Goal: Find specific page/section: Go to known website

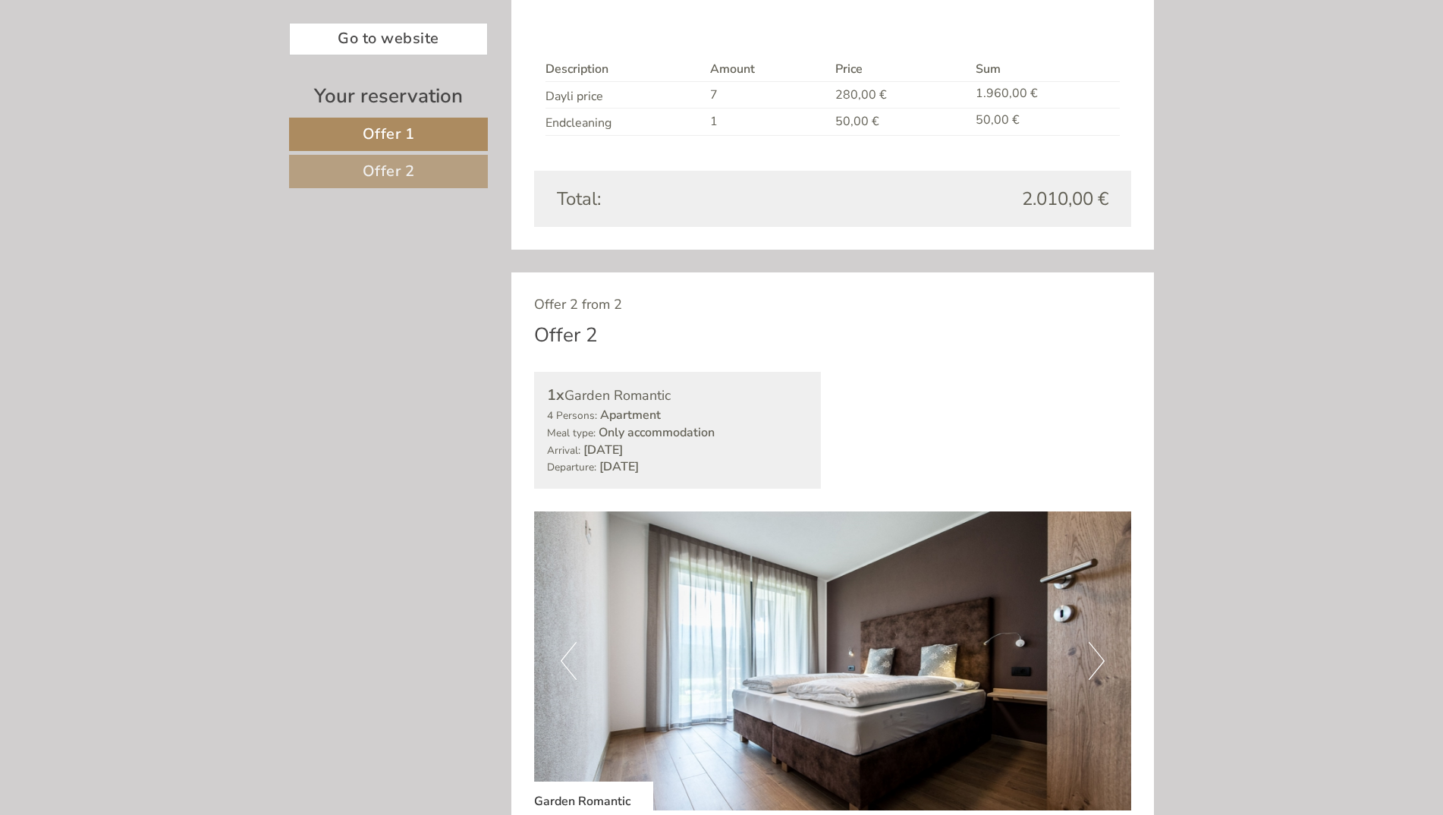
scroll to position [1593, 0]
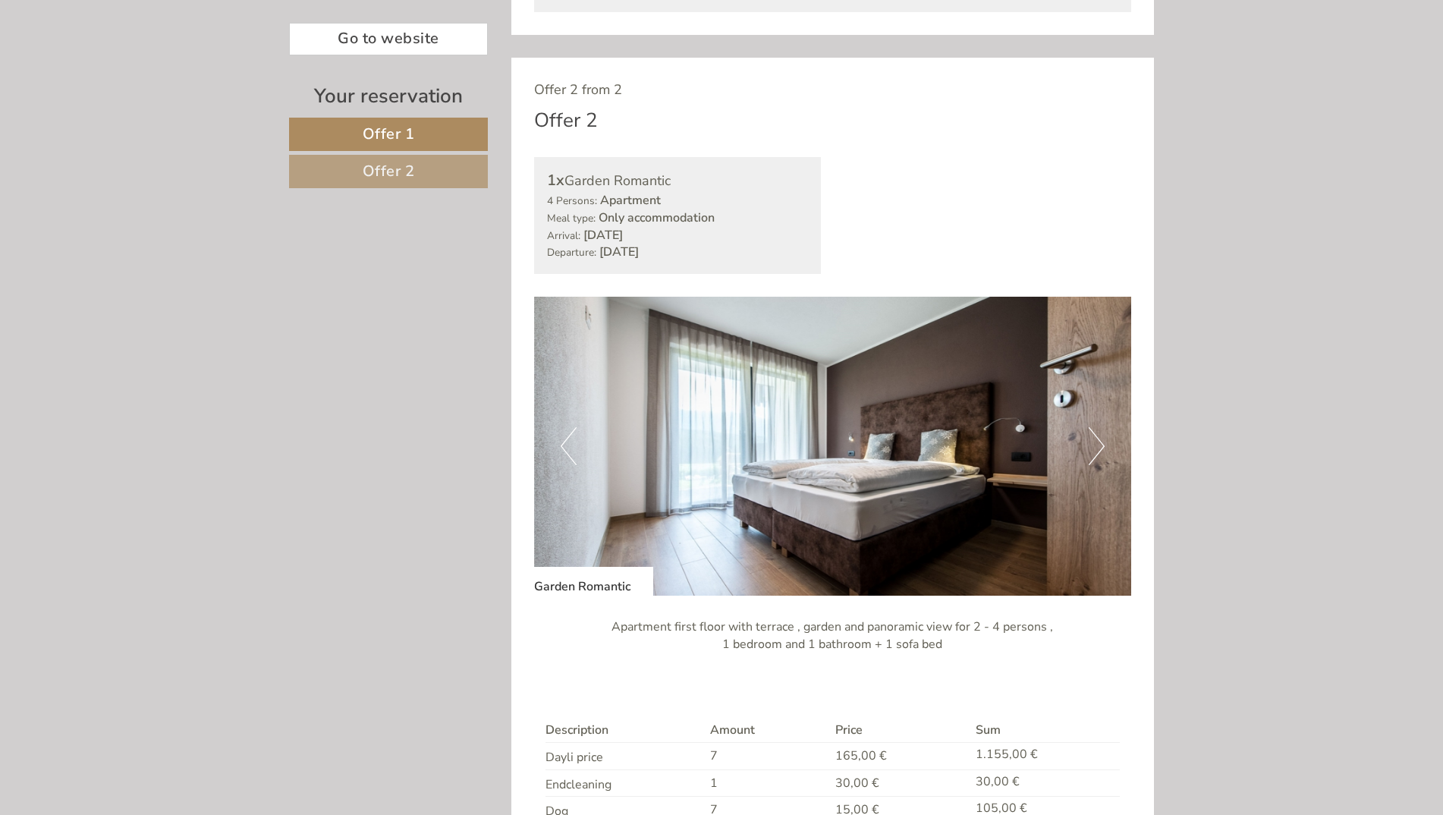
click at [1100, 453] on button "Next" at bounding box center [1097, 446] width 16 height 38
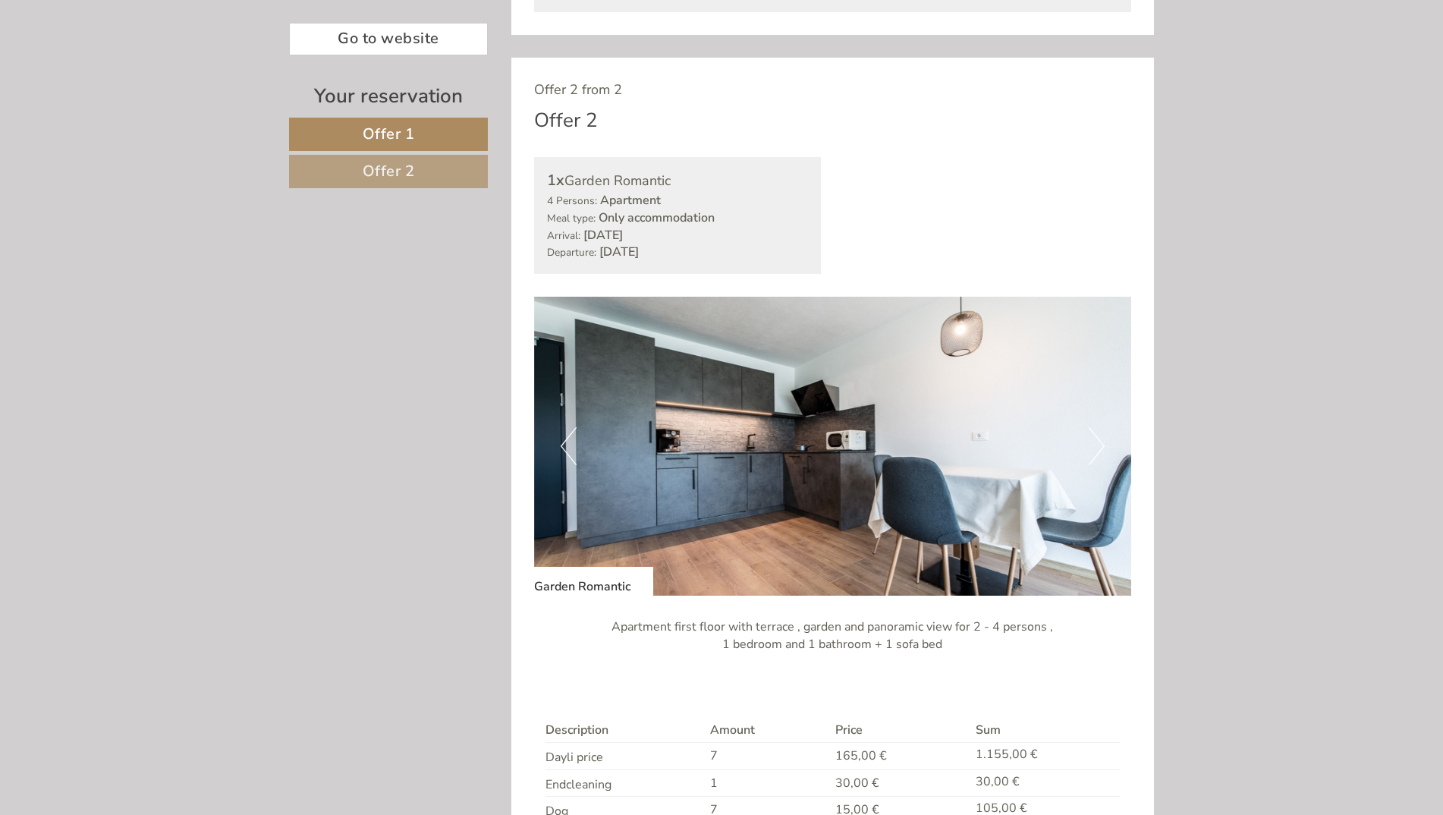
click at [1100, 453] on button "Next" at bounding box center [1097, 446] width 16 height 38
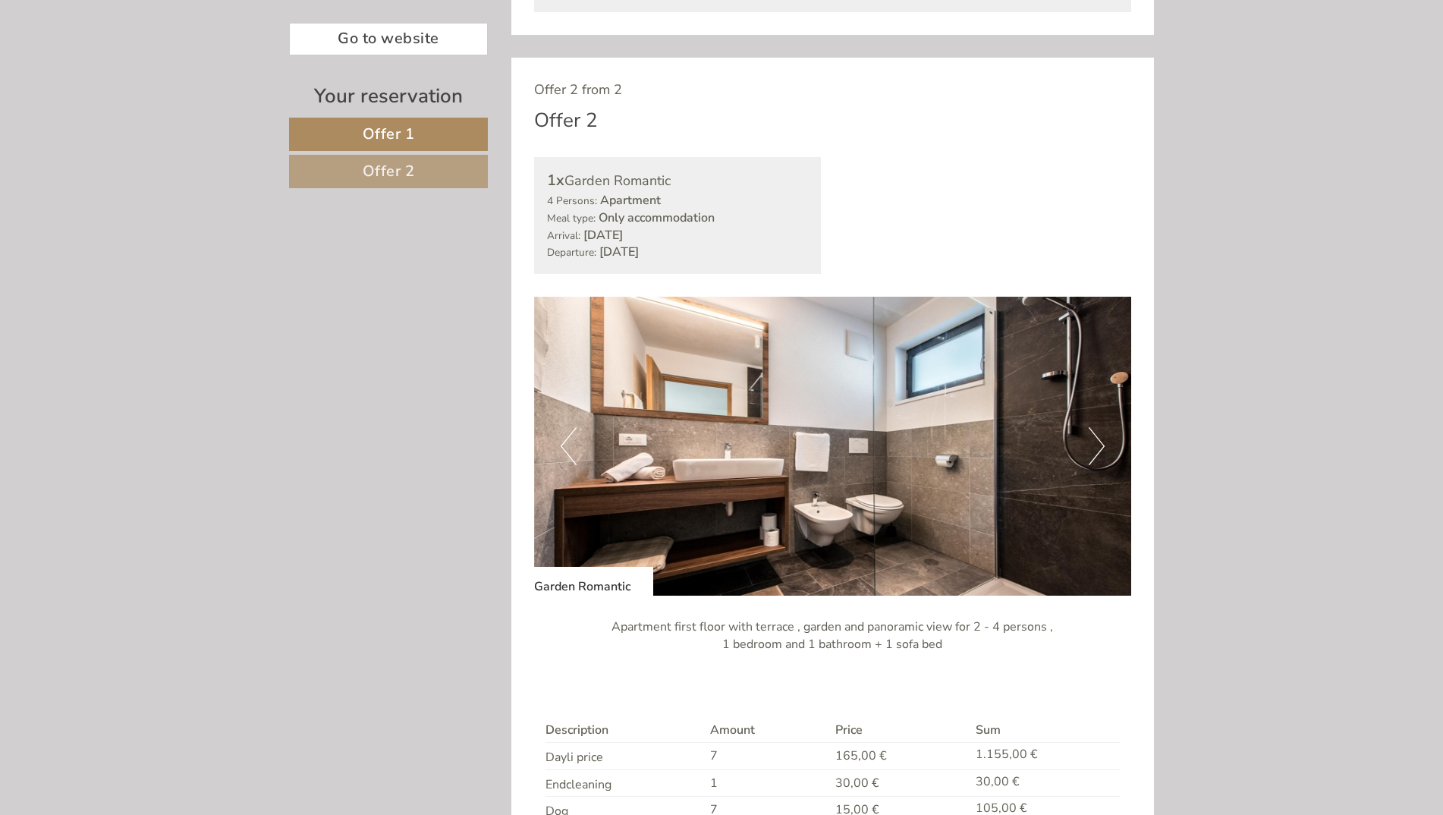
click at [1101, 453] on button "Next" at bounding box center [1097, 446] width 16 height 38
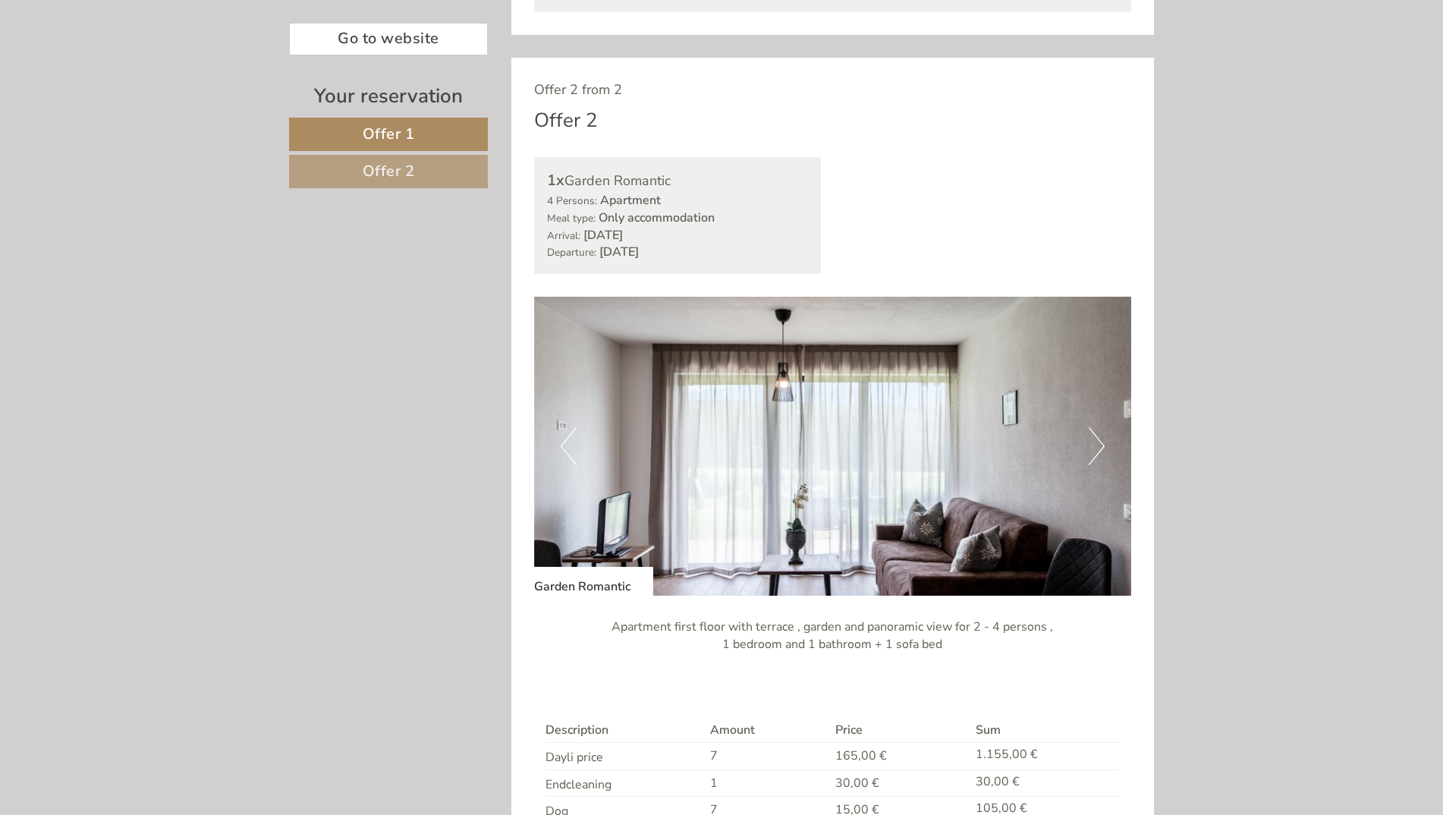
click at [1101, 453] on button "Next" at bounding box center [1097, 446] width 16 height 38
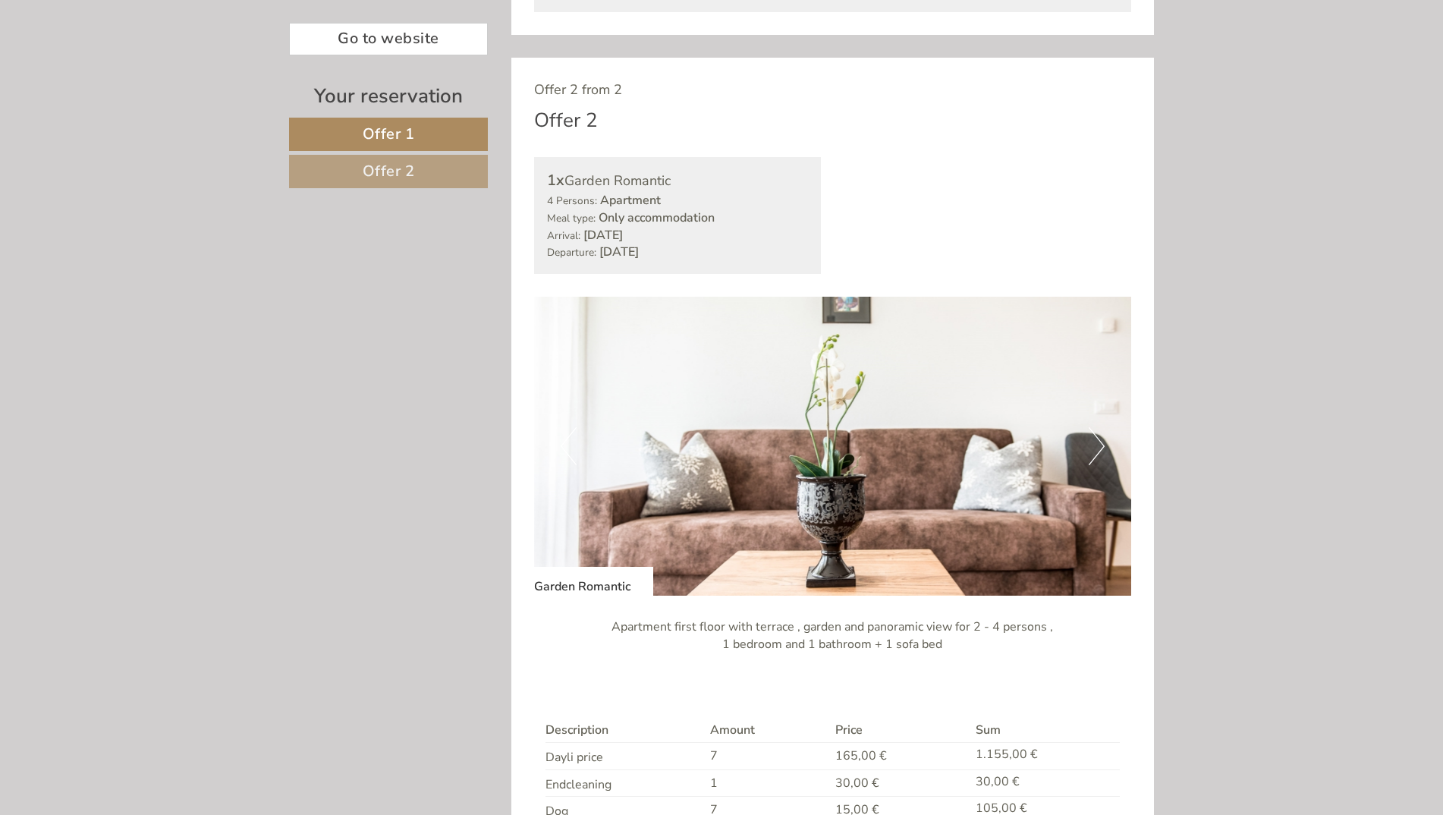
click at [1101, 453] on button "Next" at bounding box center [1097, 446] width 16 height 38
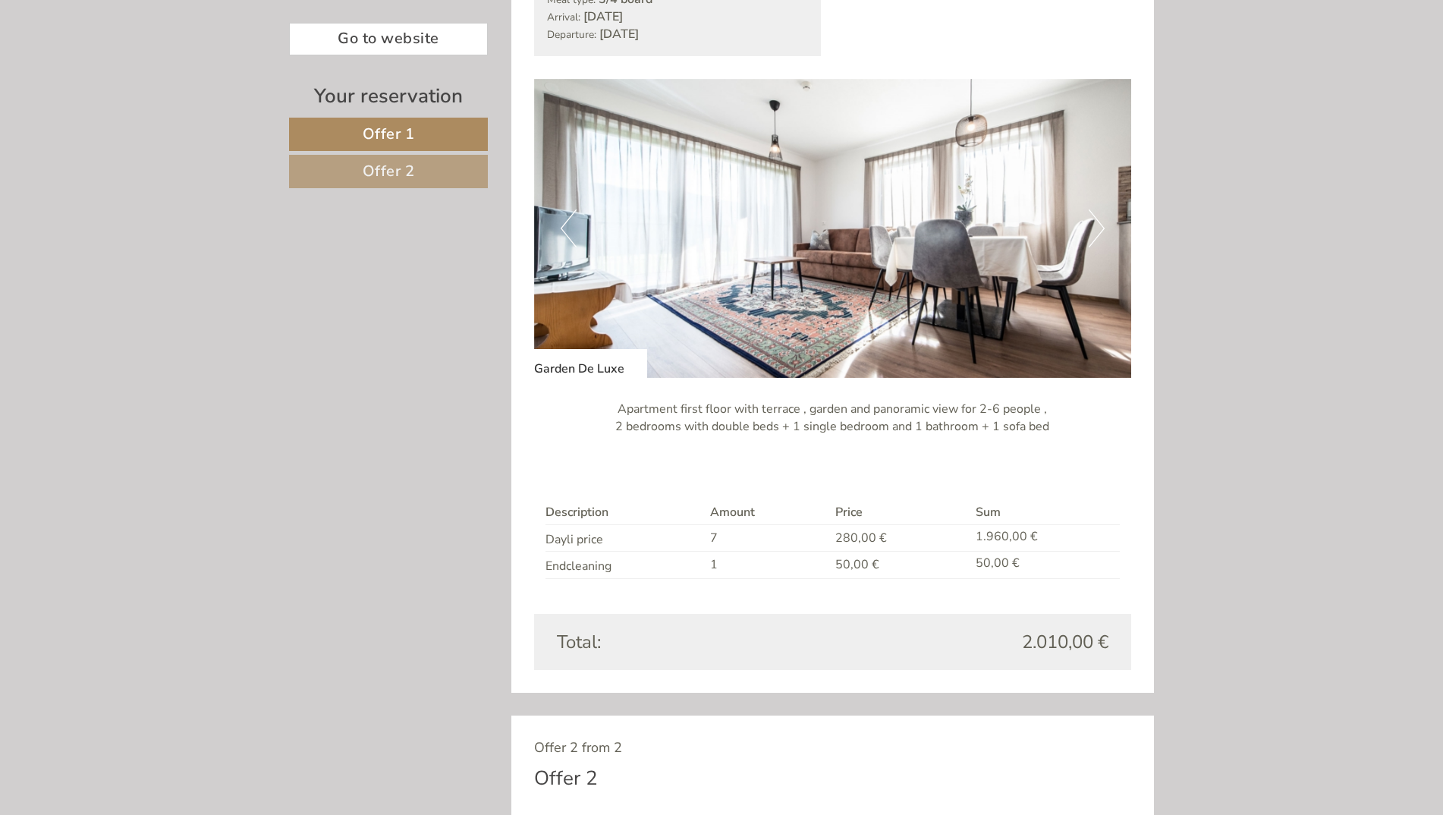
scroll to position [911, 0]
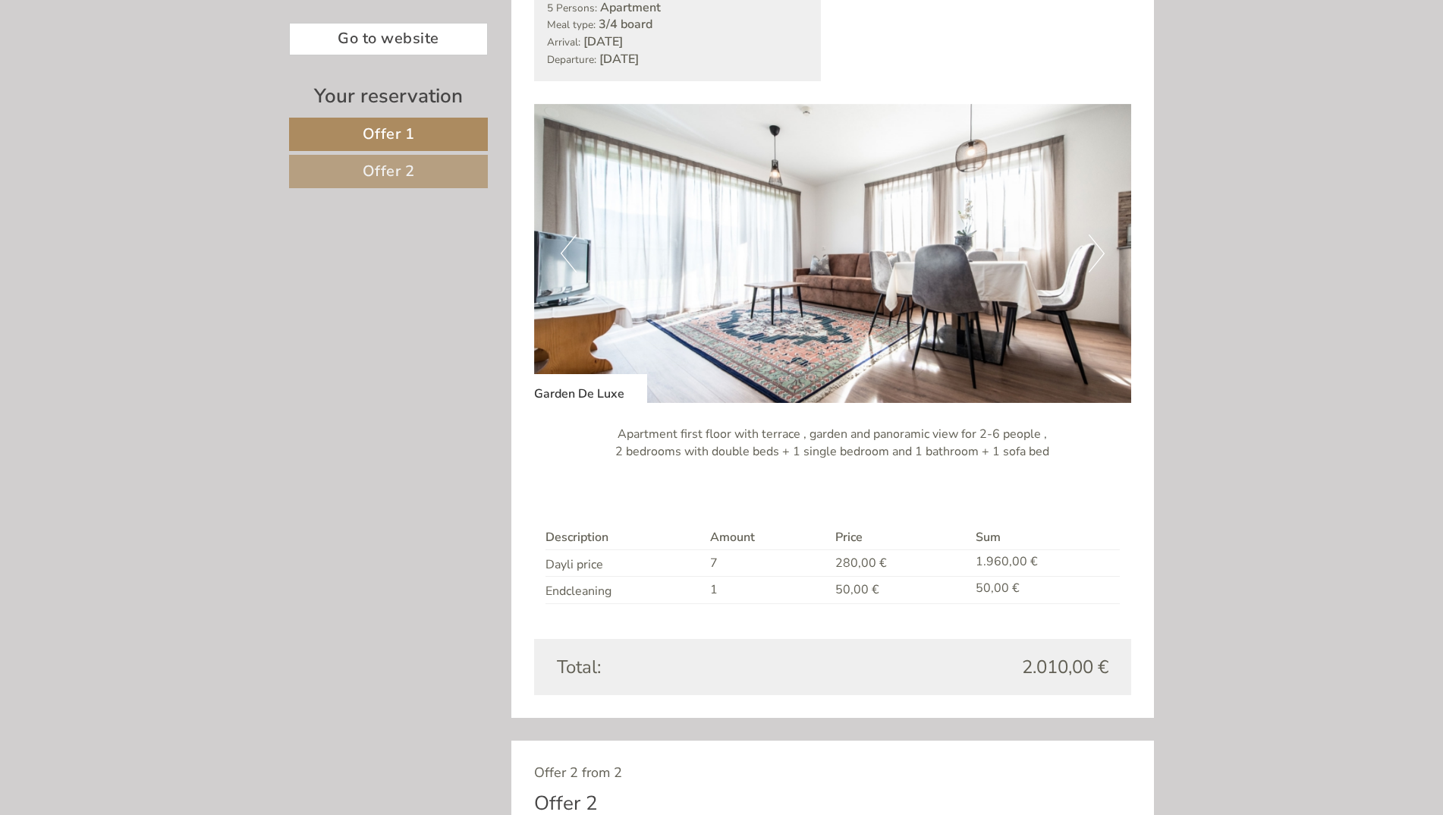
click at [1103, 256] on button "Next" at bounding box center [1097, 253] width 16 height 38
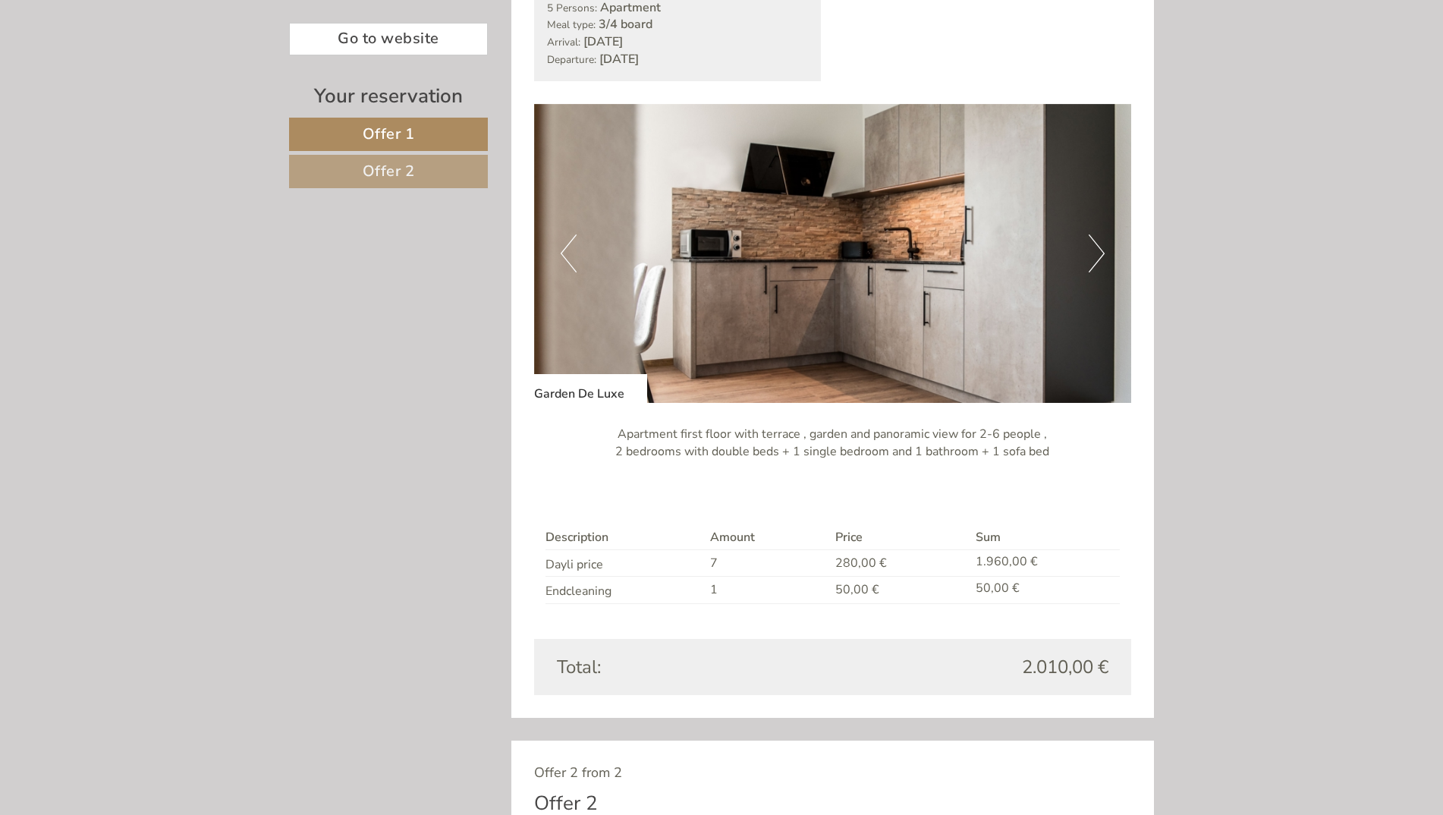
click at [1103, 254] on button "Next" at bounding box center [1097, 253] width 16 height 38
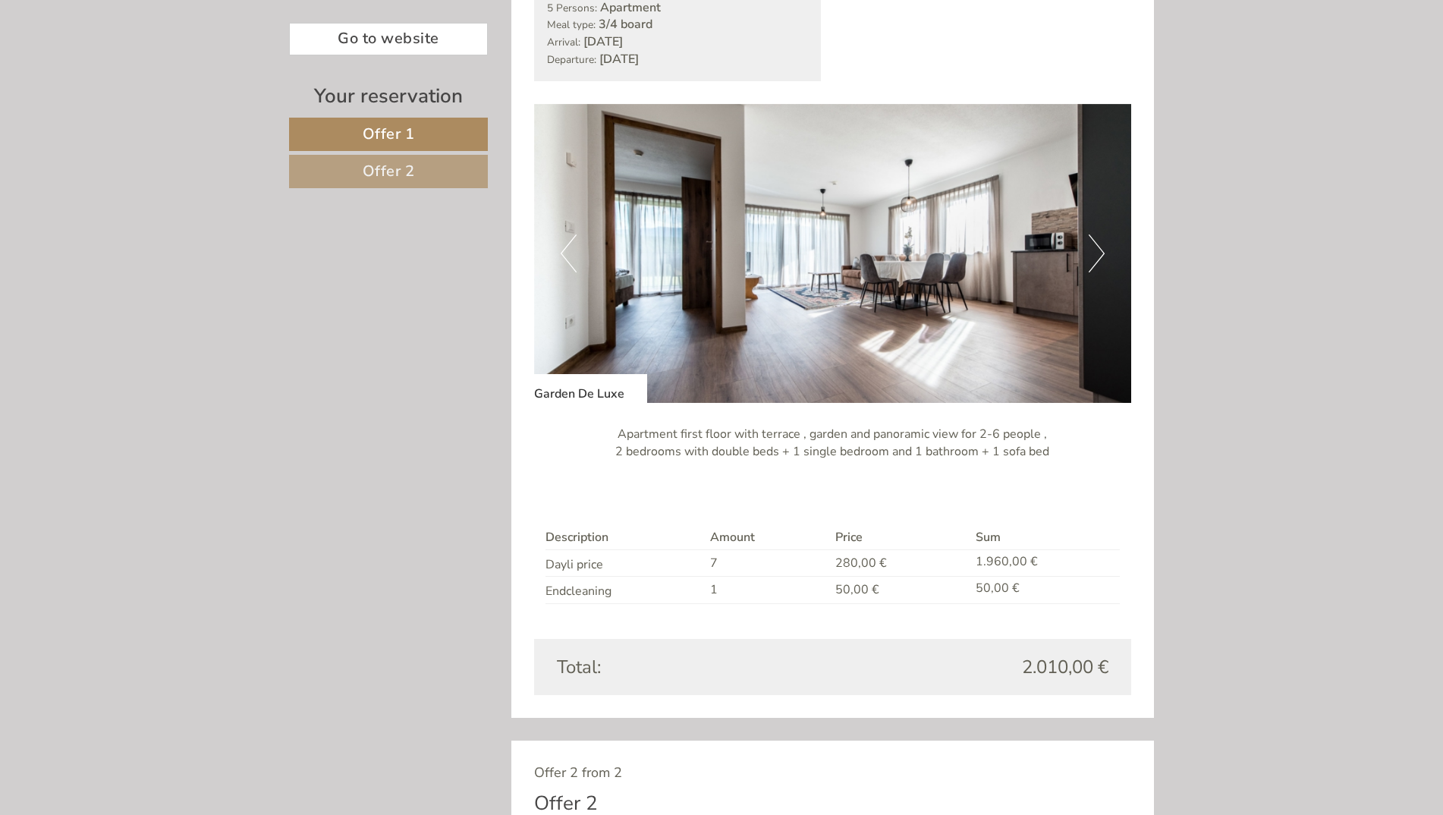
click at [1103, 254] on button "Next" at bounding box center [1097, 253] width 16 height 38
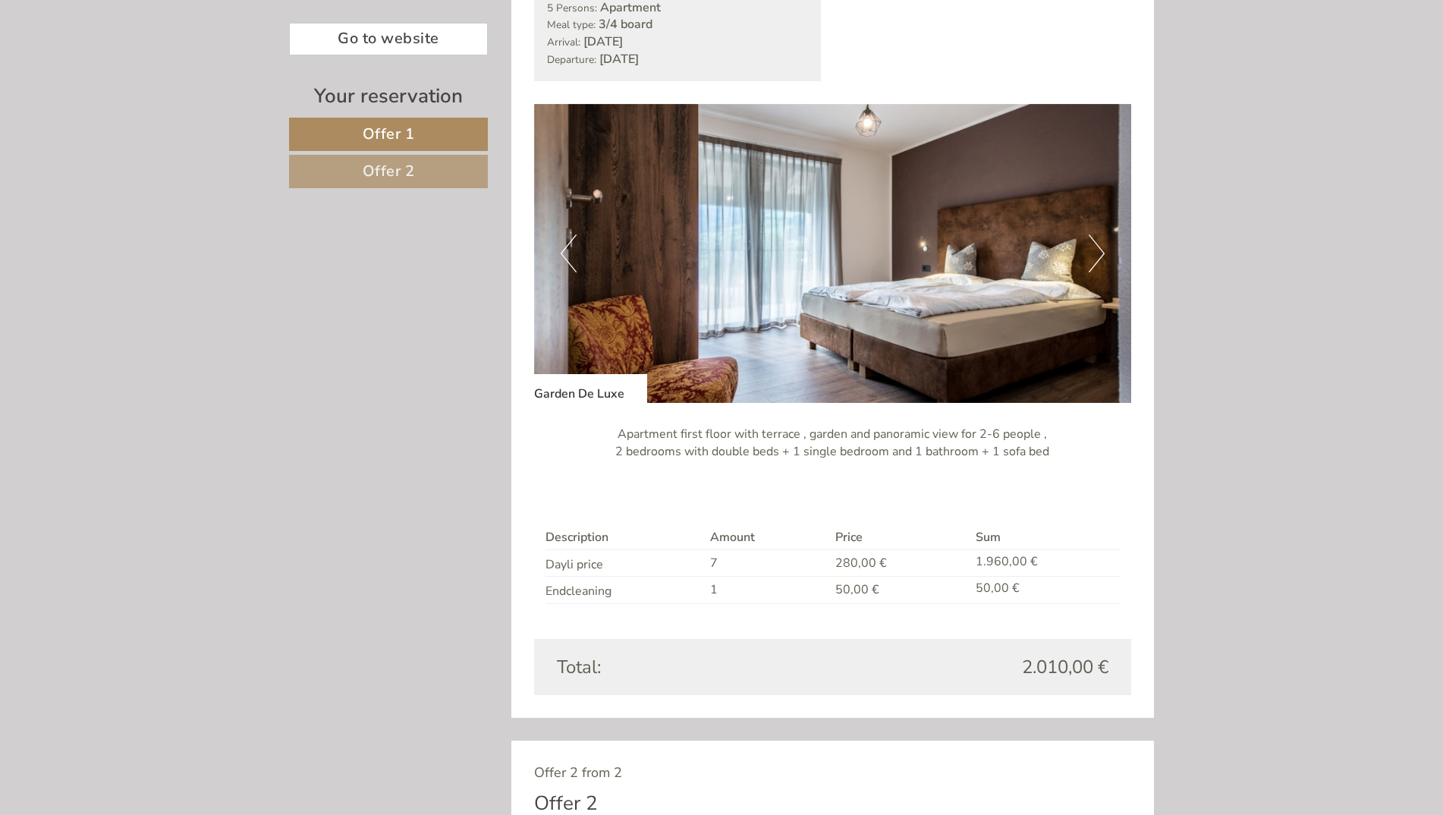
click at [1100, 247] on button "Next" at bounding box center [1097, 253] width 16 height 38
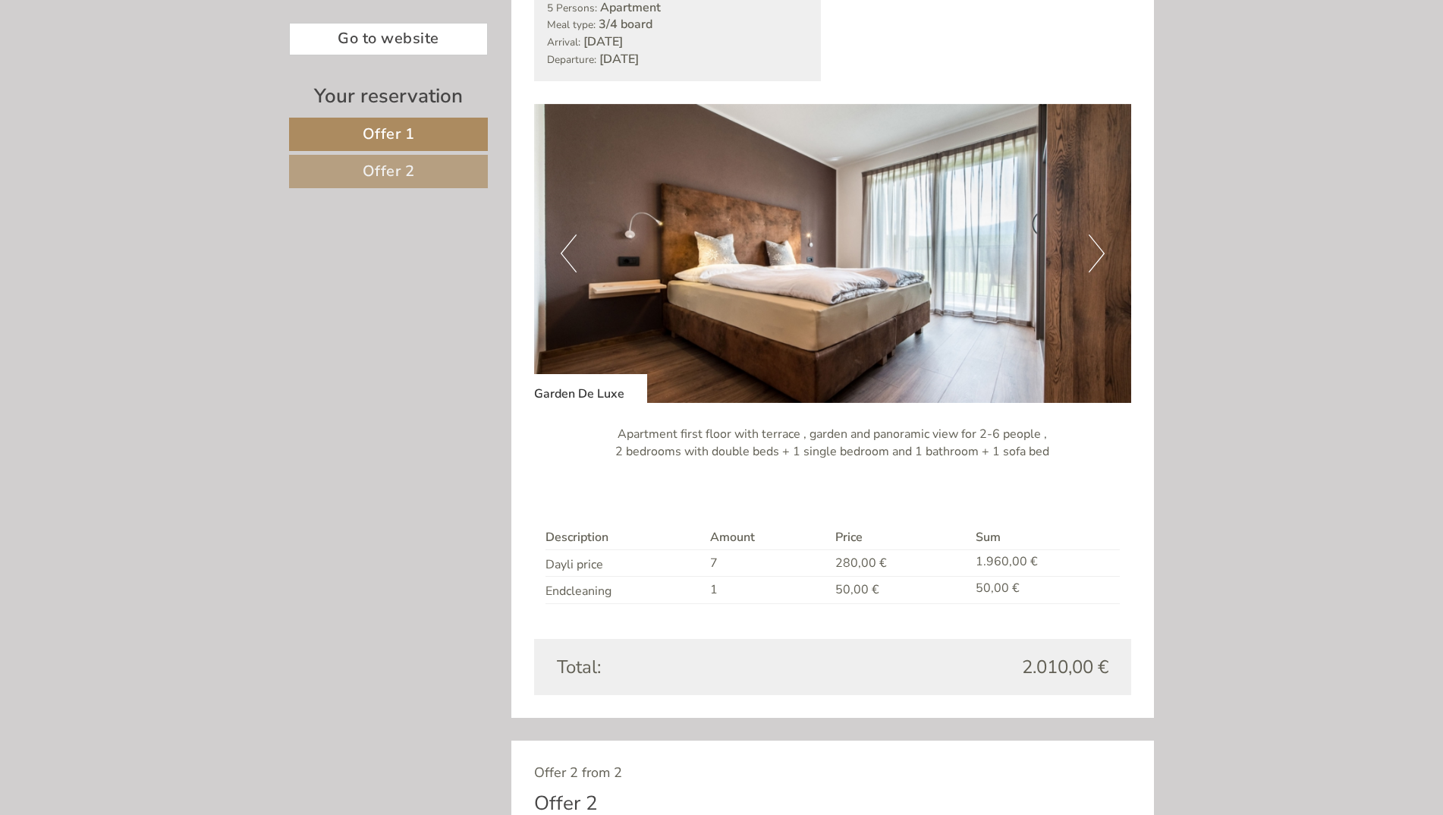
click at [1100, 247] on button "Next" at bounding box center [1097, 253] width 16 height 38
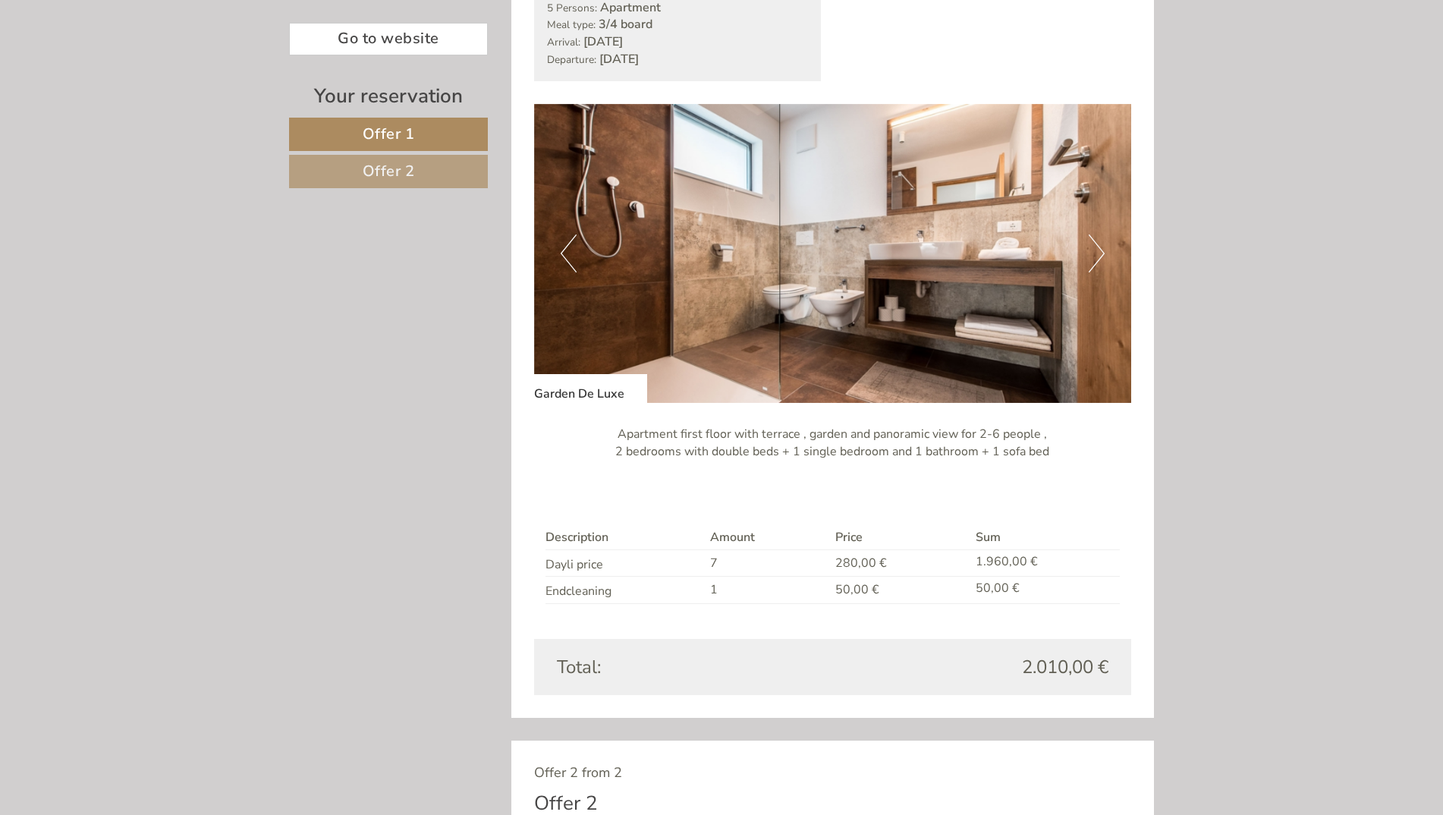
click at [1100, 247] on button "Next" at bounding box center [1097, 253] width 16 height 38
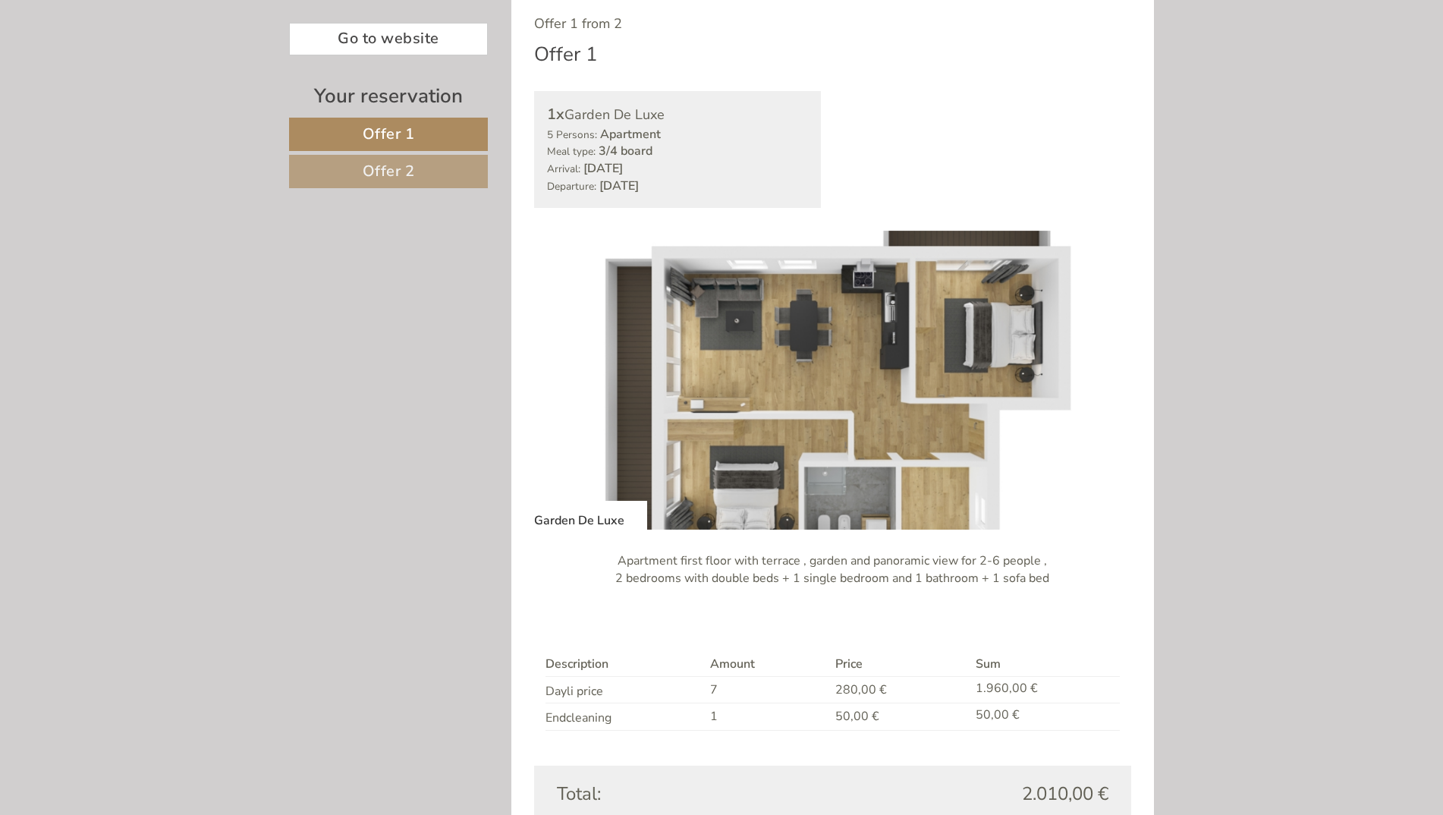
scroll to position [759, 0]
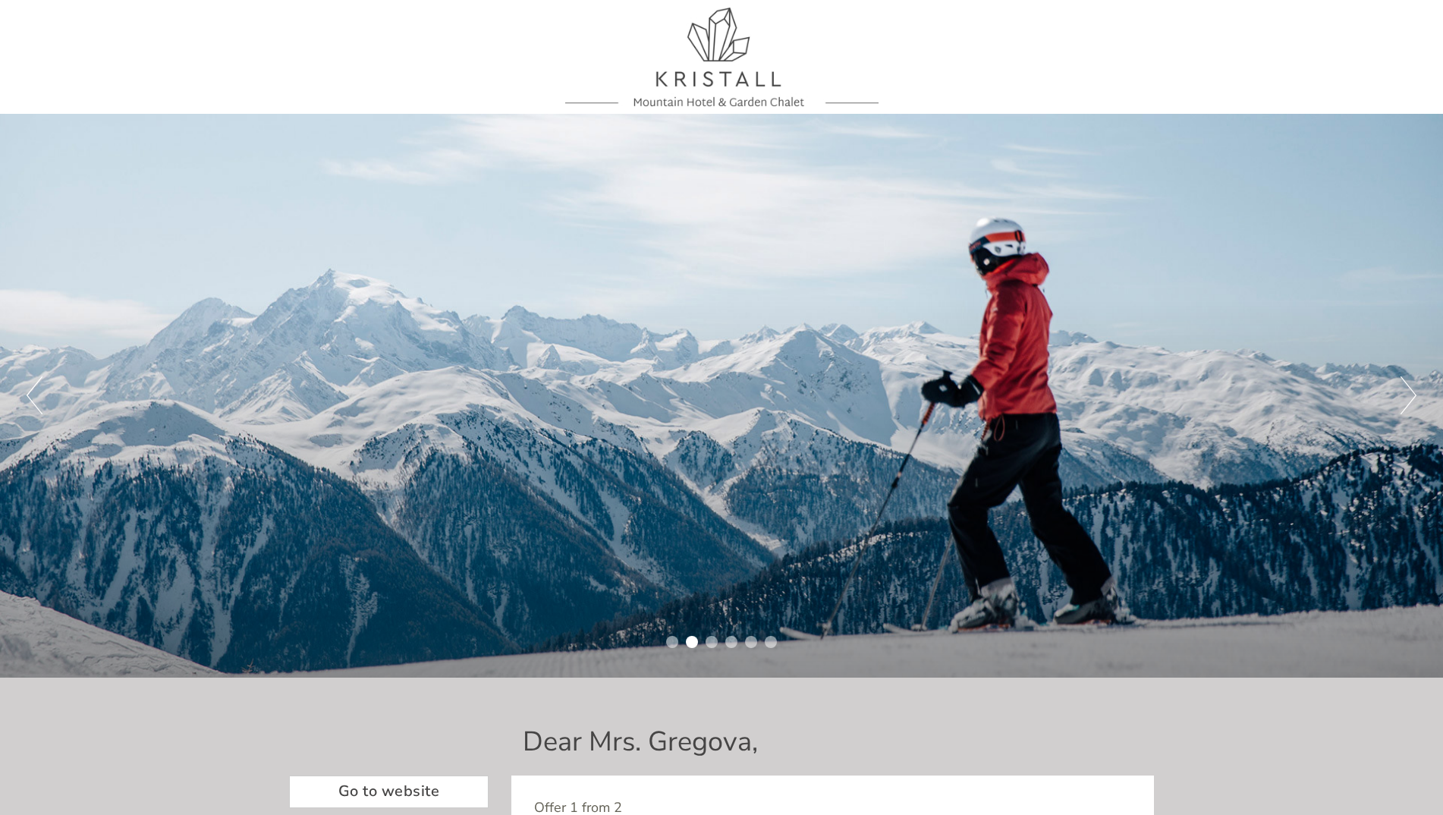
click at [1396, 399] on div "Previous Next 1 2 3 4 5 6" at bounding box center [721, 396] width 1443 height 564
click at [1411, 398] on button "Next" at bounding box center [1409, 395] width 16 height 38
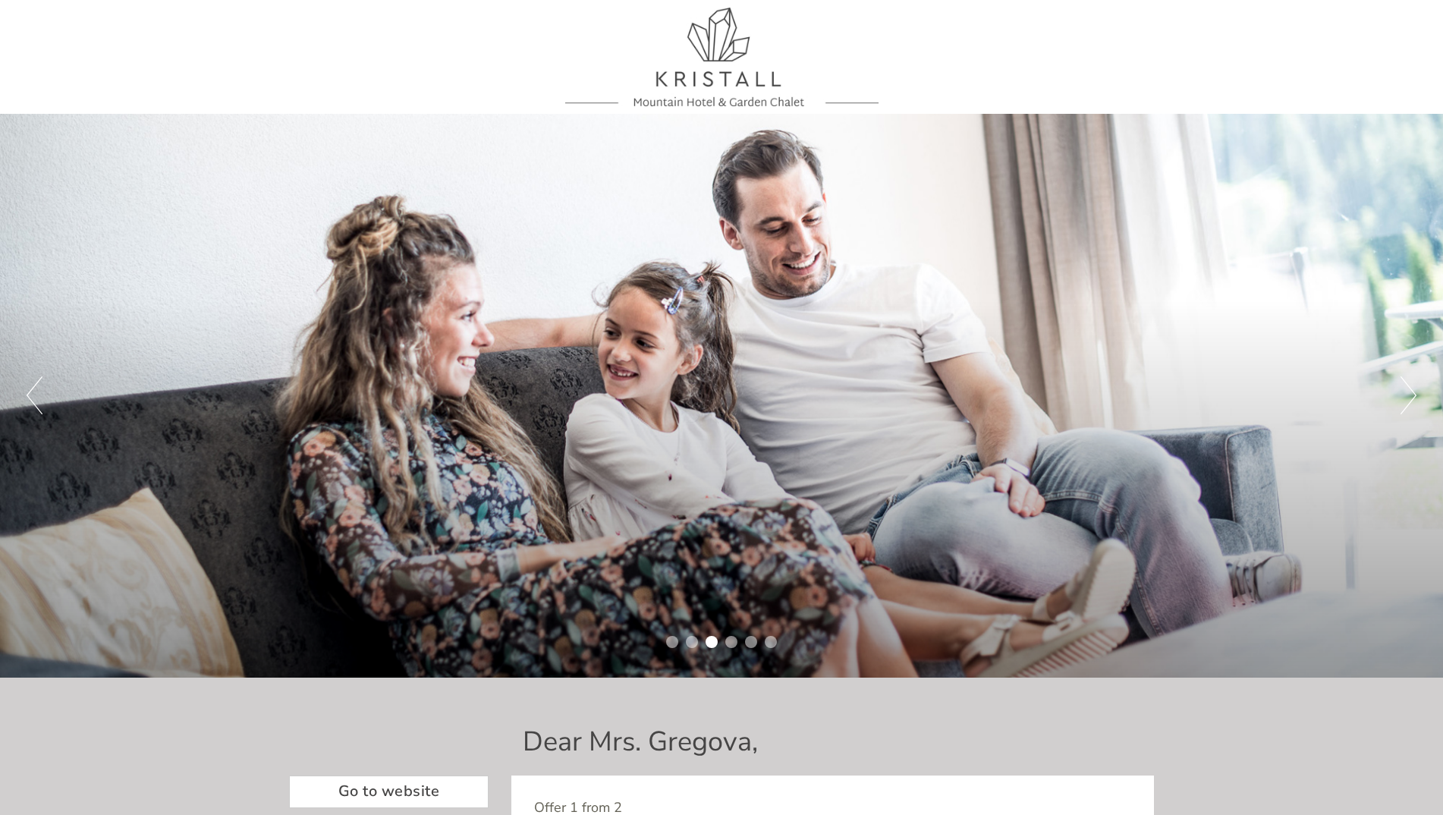
click at [1407, 395] on button "Next" at bounding box center [1409, 395] width 16 height 38
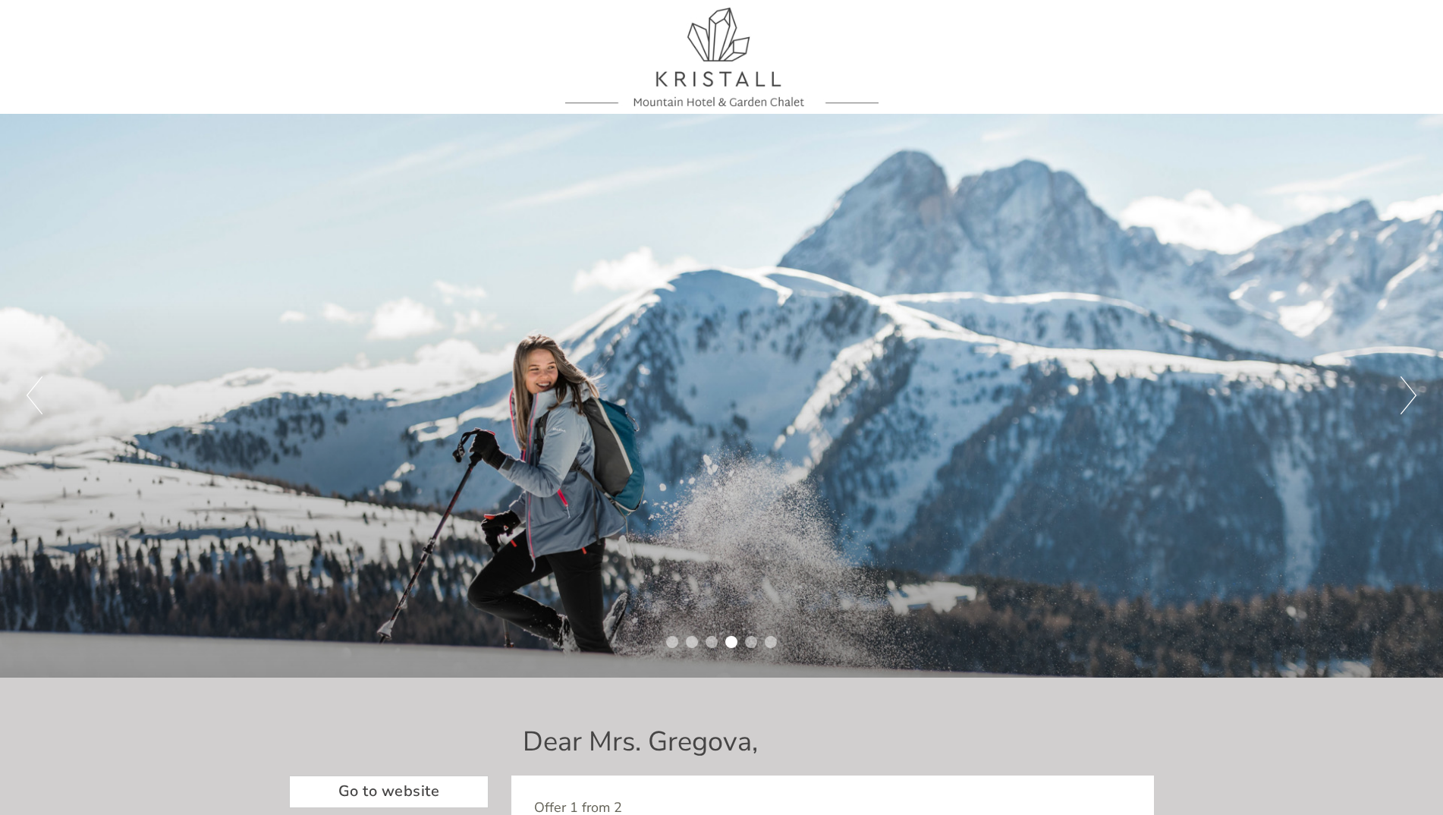
click at [1406, 394] on button "Next" at bounding box center [1409, 395] width 16 height 38
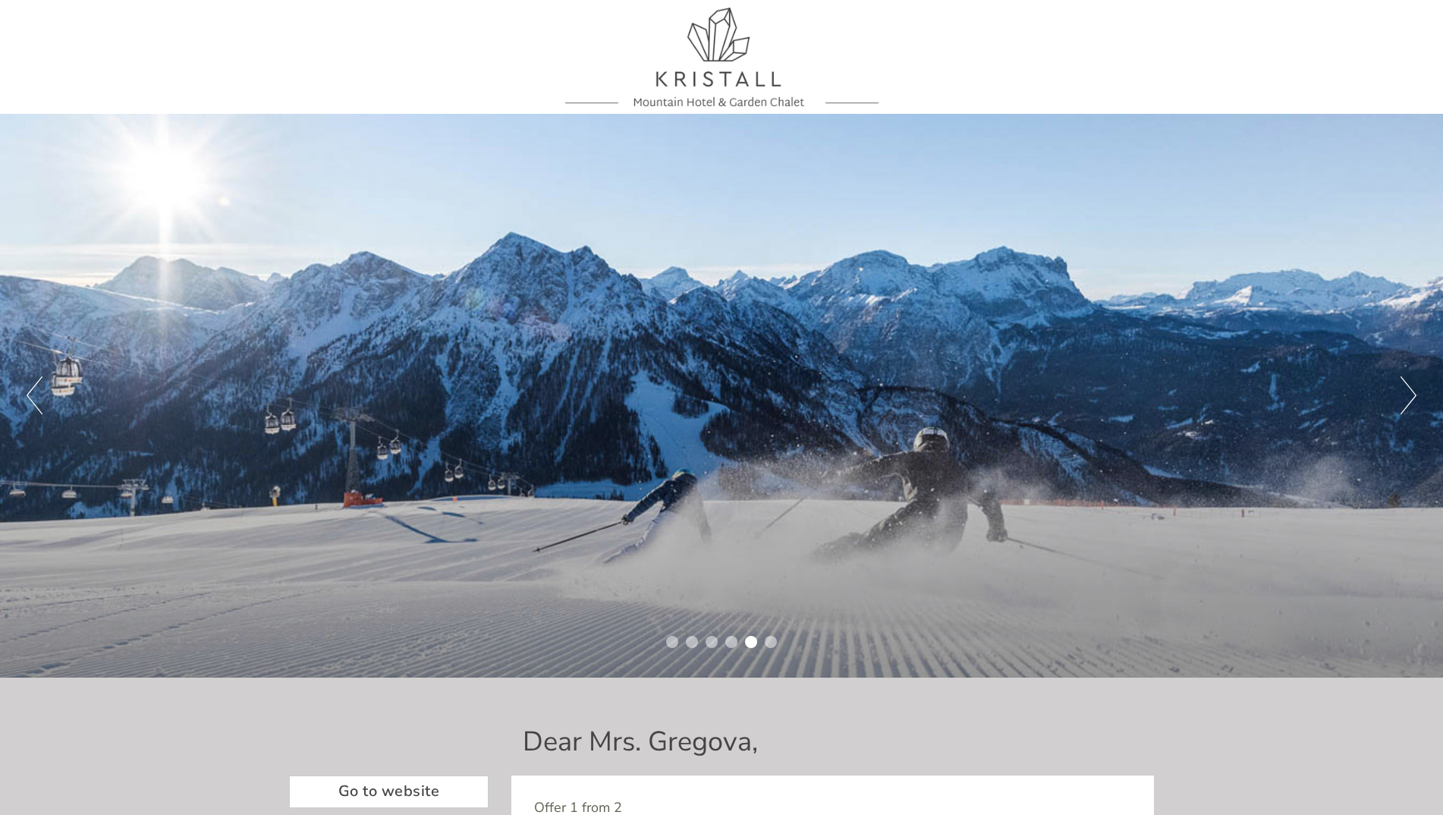
click at [1406, 393] on button "Next" at bounding box center [1409, 395] width 16 height 38
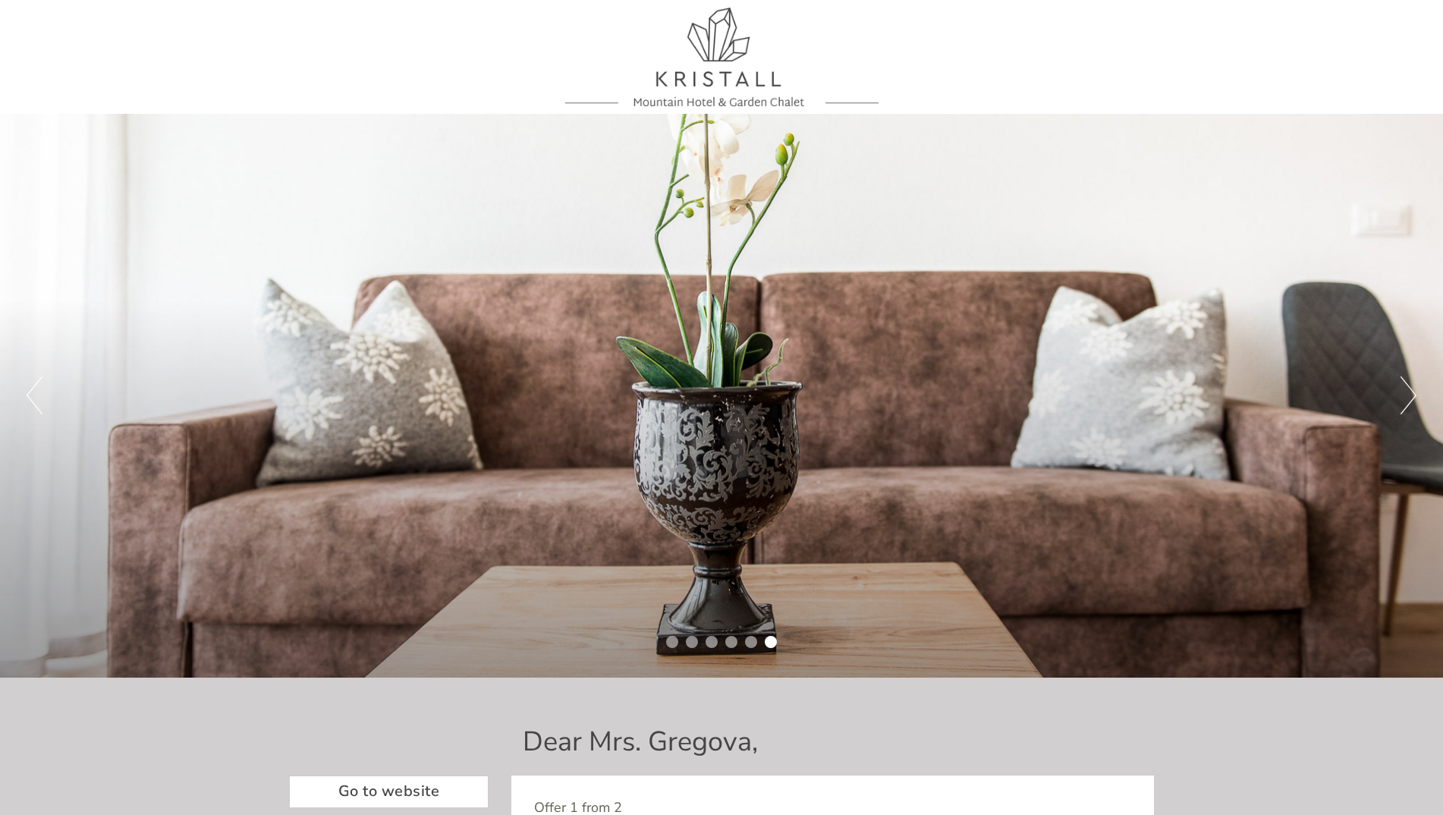
click at [1406, 392] on button "Next" at bounding box center [1409, 395] width 16 height 38
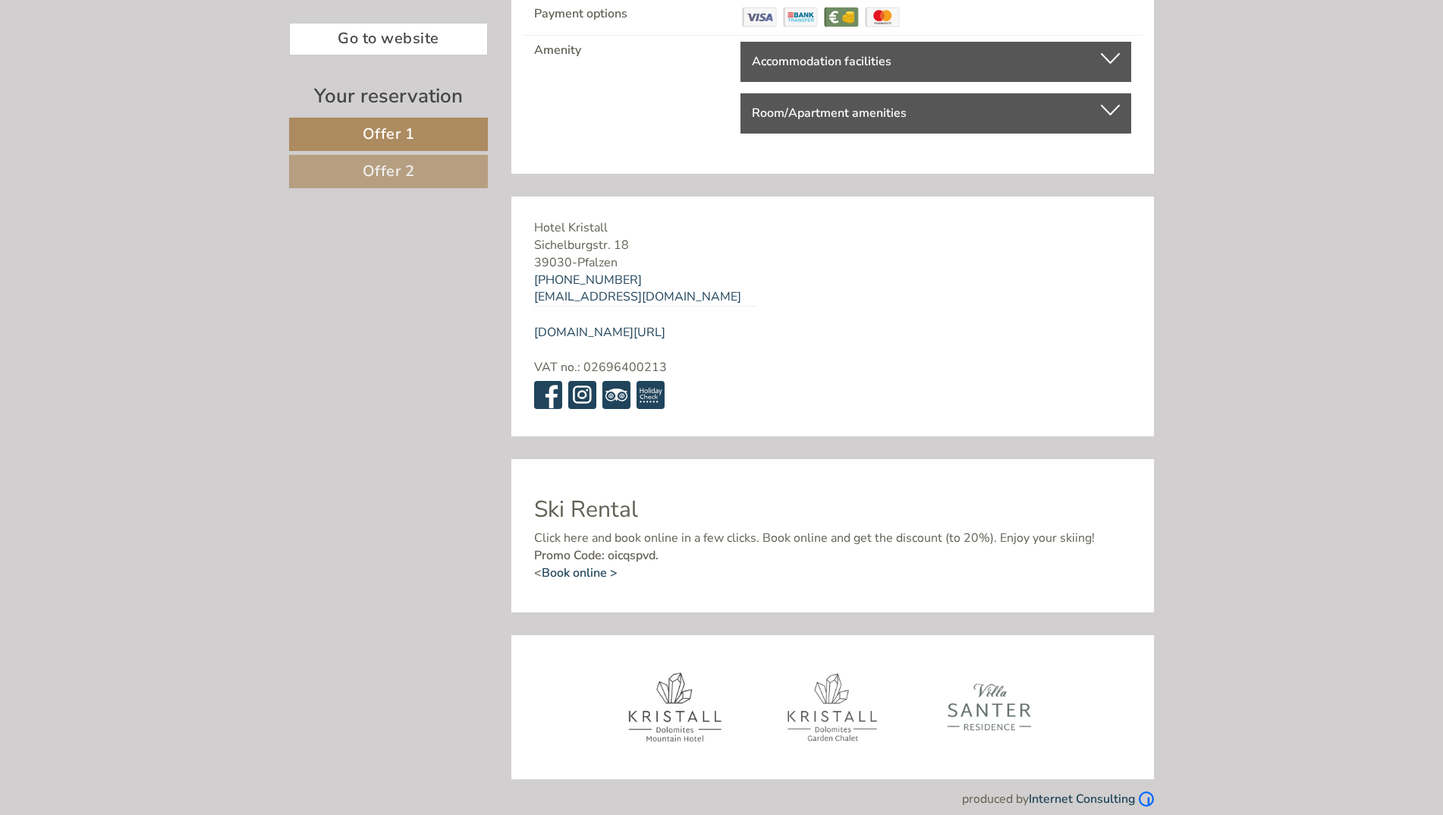
scroll to position [2854, 0]
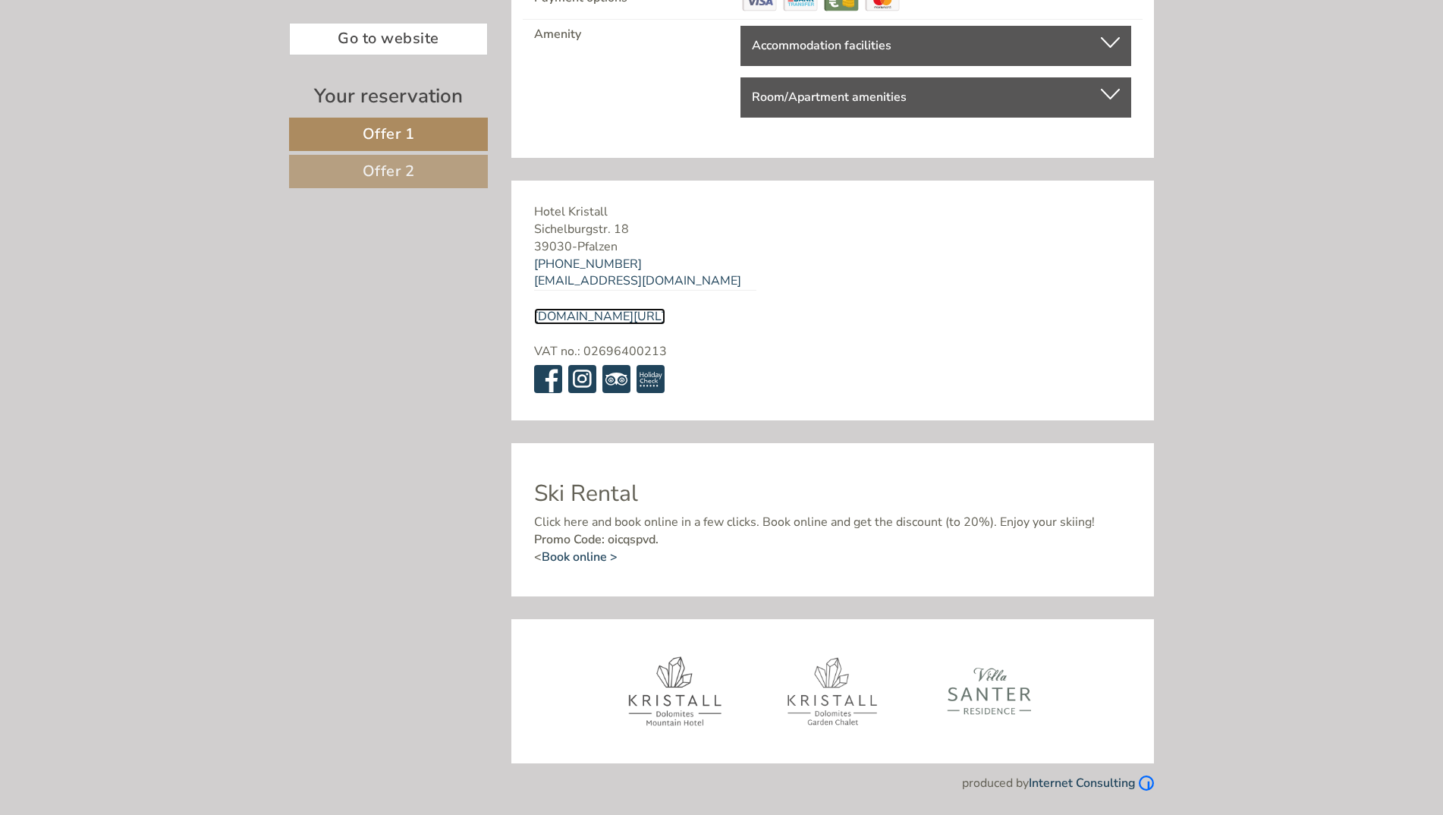
click at [614, 313] on link "[DOMAIN_NAME][URL]" at bounding box center [599, 316] width 131 height 17
